Goal: Navigation & Orientation: Find specific page/section

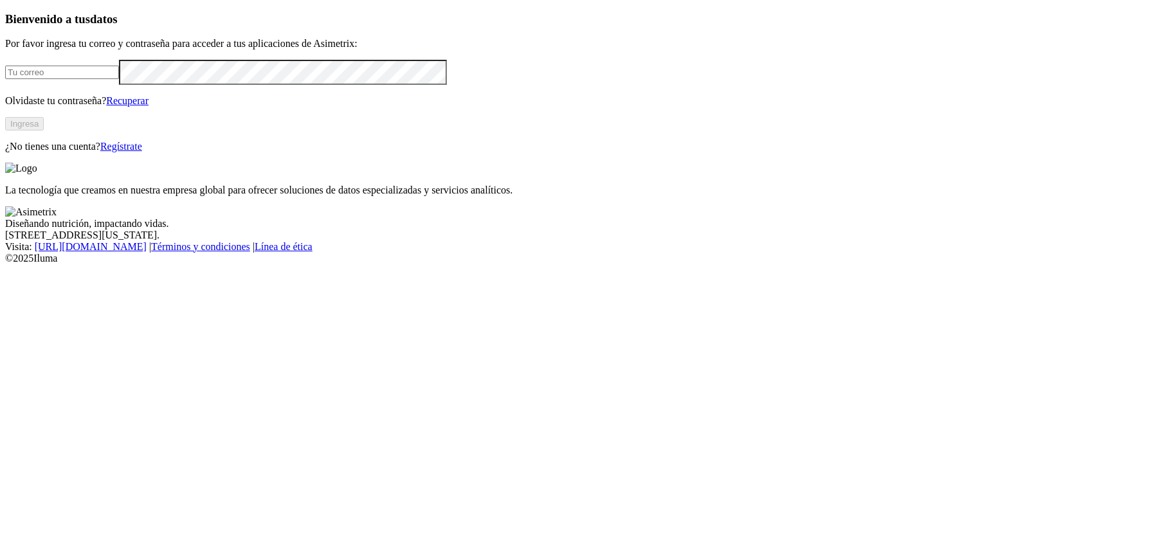
type input "[PERSON_NAME][EMAIL_ADDRESS][DOMAIN_NAME]"
click at [44, 131] on button "Ingresa" at bounding box center [24, 124] width 39 height 14
